Goal: Information Seeking & Learning: Learn about a topic

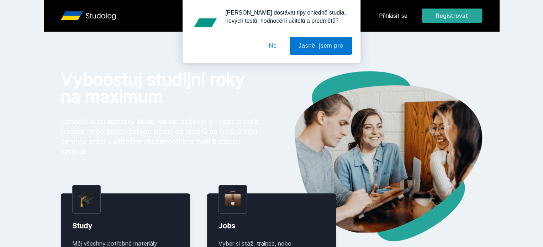
click at [272, 44] on button "Ne" at bounding box center [273, 46] width 26 height 18
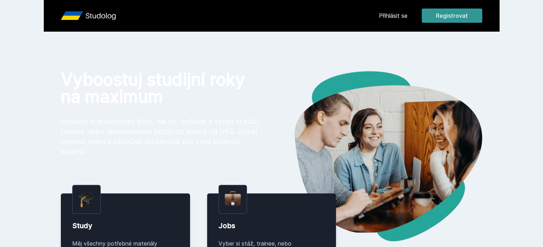
click at [482, 20] on button "Registrovat" at bounding box center [451, 16] width 60 height 14
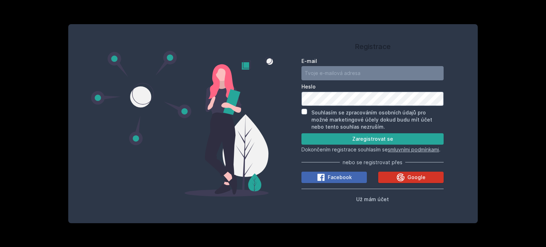
click at [405, 182] on div "Google" at bounding box center [410, 177] width 29 height 9
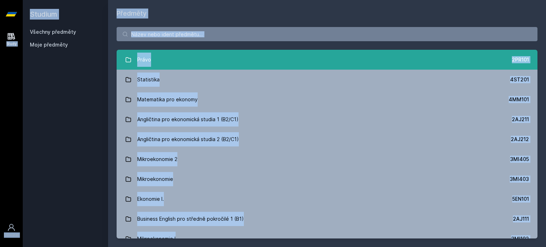
click at [157, 61] on link "Právo 2PR101" at bounding box center [327, 60] width 421 height 20
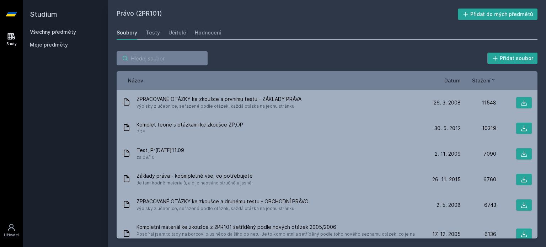
drag, startPoint x: 157, startPoint y: 61, endPoint x: 232, endPoint y: 32, distance: 79.9
click at [232, 32] on div "Právo (2PR101) Přidat do mých předmětů Soubory Testy Učitelé Hodnocení Přidat s…" at bounding box center [327, 124] width 421 height 230
drag, startPoint x: 546, startPoint y: 10, endPoint x: 543, endPoint y: 53, distance: 43.8
click at [543, 53] on div "Právo (2PR101) Přidat do mých předmětů Soubory Testy Učitelé Hodnocení Přidat s…" at bounding box center [327, 123] width 438 height 247
click at [239, 52] on div "Přidat soubor" at bounding box center [327, 58] width 421 height 14
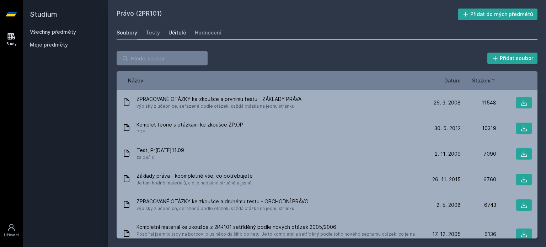
click at [177, 28] on link "Učitelé" at bounding box center [178, 33] width 18 height 14
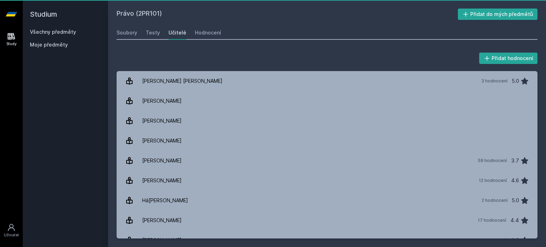
click at [177, 31] on div "Učitelé" at bounding box center [178, 32] width 18 height 7
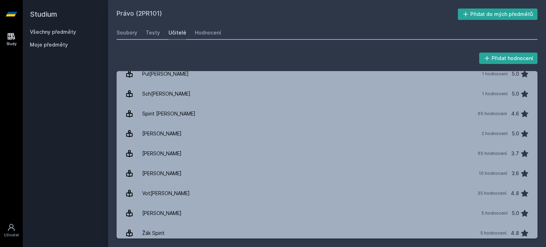
scroll to position [529, 0]
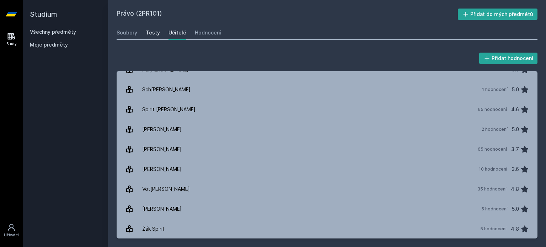
click at [153, 30] on div "Testy" at bounding box center [153, 32] width 14 height 7
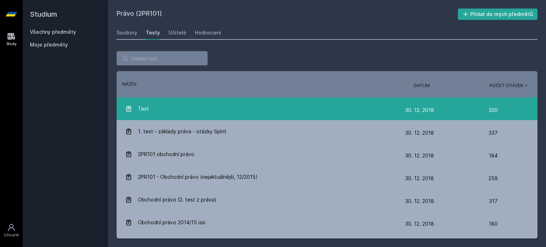
click at [164, 105] on div "Test" at bounding box center [265, 109] width 280 height 14
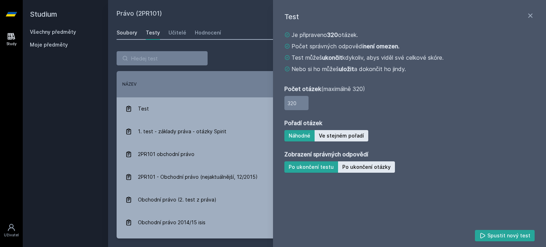
click at [129, 30] on div "Soubory" at bounding box center [127, 32] width 21 height 7
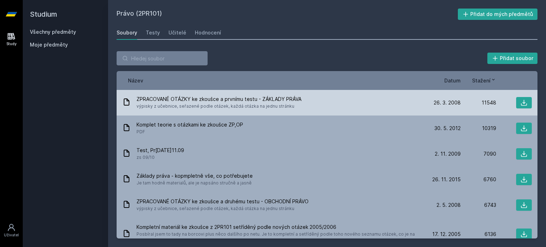
click at [277, 98] on span "ZPRACOVANÉ OTÁZKY ke zkoušce a prvnímu testu - ZÁKLADY PRÁVA" at bounding box center [219, 99] width 165 height 7
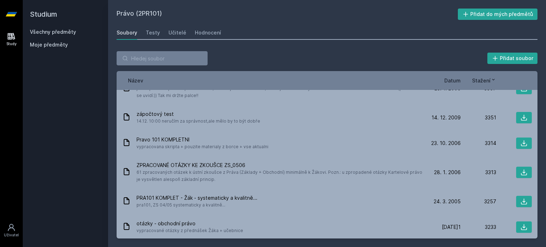
scroll to position [677, 0]
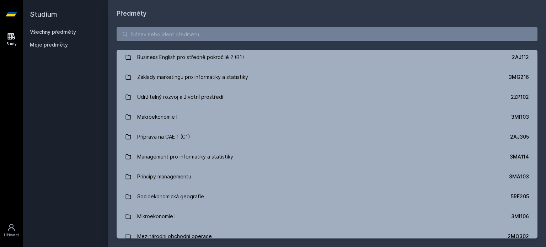
scroll to position [745, 0]
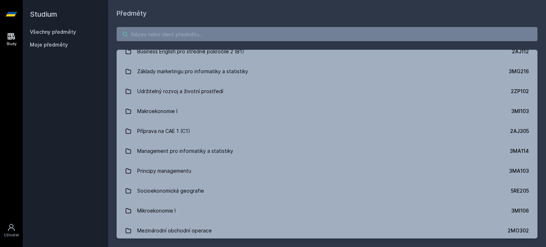
click at [291, 33] on input "search" at bounding box center [327, 34] width 421 height 14
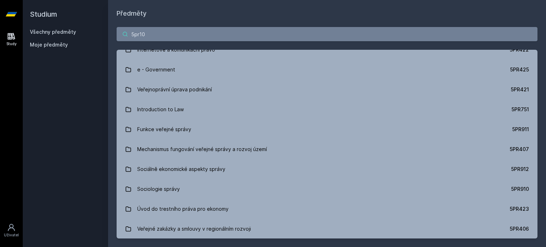
scroll to position [0, 0]
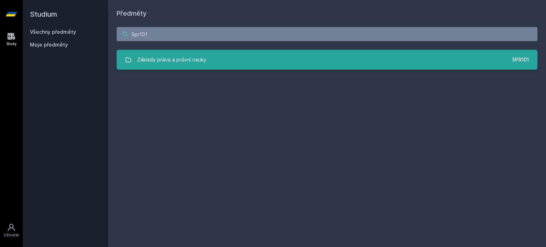
type input "5pr101"
click at [158, 54] on div "Základy práva a právní nauky" at bounding box center [171, 60] width 69 height 14
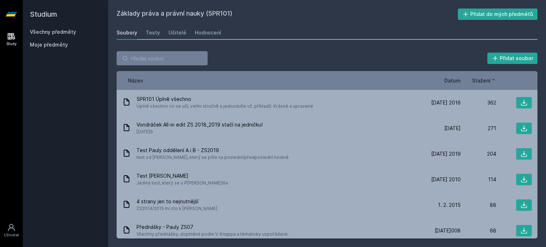
drag, startPoint x: 533, startPoint y: 106, endPoint x: 534, endPoint y: 114, distance: 7.9
click at [534, 114] on div "5PR101 Úplně všechno Úplně všechno co se učí, velmi stručně a jednoduše vč. pří…" at bounding box center [327, 164] width 421 height 149
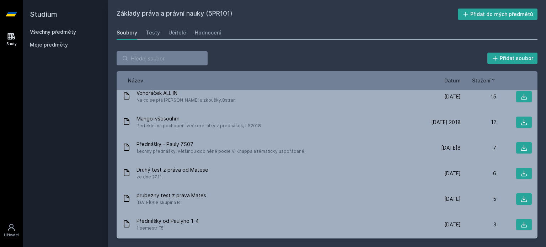
scroll to position [273, 0]
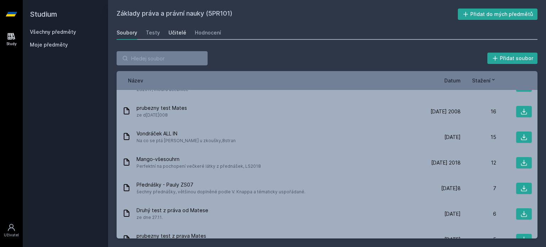
click at [175, 31] on div "Učitelé" at bounding box center [178, 32] width 18 height 7
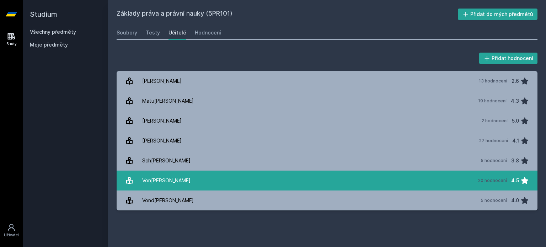
click at [178, 182] on link "Vondráček Jan 20 hodnocení 4.5" at bounding box center [327, 181] width 421 height 20
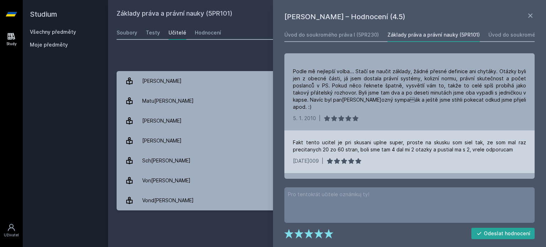
scroll to position [549, 0]
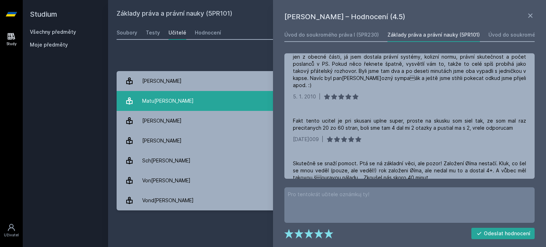
click at [255, 109] on link "Matula Miloš 19 hodnocení 4.3" at bounding box center [327, 101] width 421 height 20
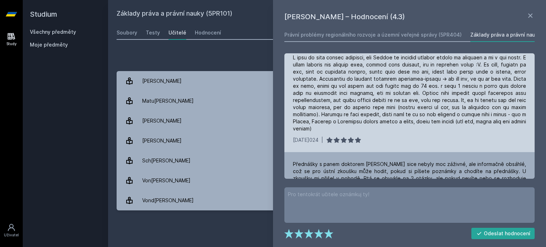
scroll to position [65, 0]
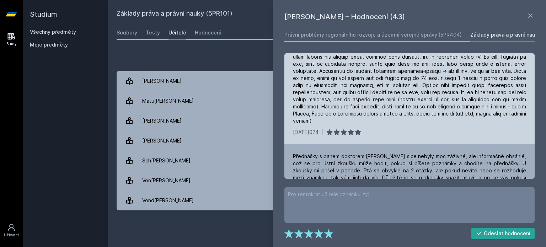
click at [530, 73] on div "16. 1. 2024 |" at bounding box center [409, 91] width 250 height 107
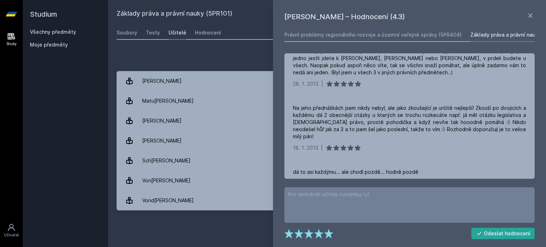
scroll to position [427, 0]
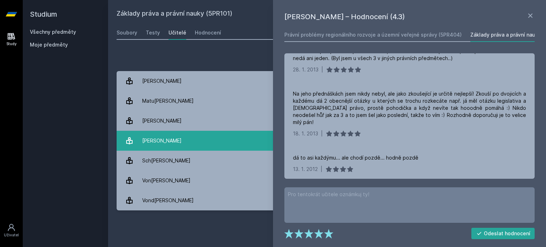
click at [210, 140] on link "Pauly Jan 27 hodnocení 4.1" at bounding box center [327, 141] width 421 height 20
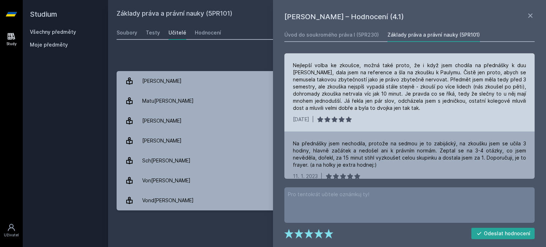
click at [359, 126] on div "Nejlepší volba ke zkoušce, možná také proto, že i když jsem chodila na přednášk…" at bounding box center [409, 92] width 250 height 78
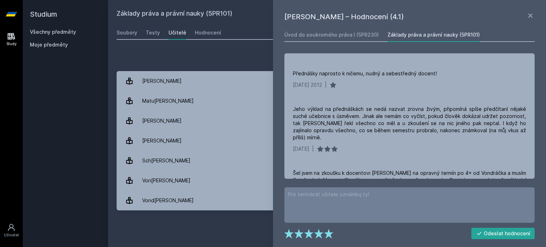
scroll to position [668, 0]
